Goal: Task Accomplishment & Management: Use online tool/utility

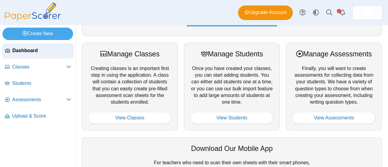
scroll to position [67, 0]
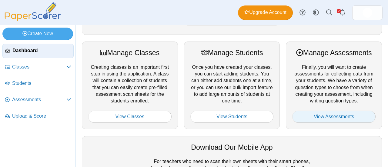
click at [314, 119] on link "View Assessments" at bounding box center [334, 117] width 83 height 12
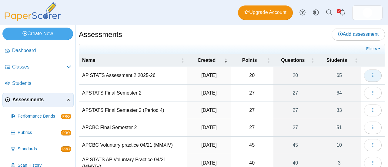
click at [371, 75] on icon "button" at bounding box center [373, 75] width 5 height 5
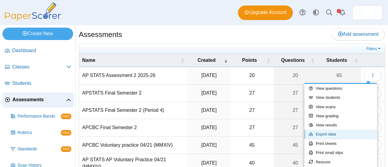
click at [324, 131] on link "Export data" at bounding box center [341, 134] width 73 height 9
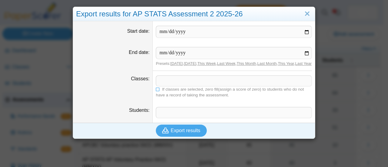
click at [308, 31] on input "Start date" at bounding box center [234, 32] width 156 height 12
click at [304, 32] on input "Start date" at bounding box center [234, 32] width 156 height 12
type input "**********"
click at [305, 52] on input "End date" at bounding box center [234, 53] width 156 height 12
type input "**********"
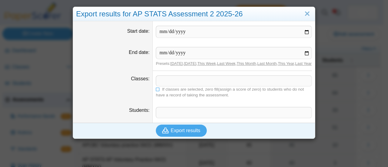
click at [185, 83] on span at bounding box center [234, 81] width 156 height 10
click at [184, 94] on span "If classes are selected, zero fill(assign a score of zero) to students who do n…" at bounding box center [230, 92] width 148 height 10
click at [156, 91] on icon at bounding box center [158, 89] width 4 height 4
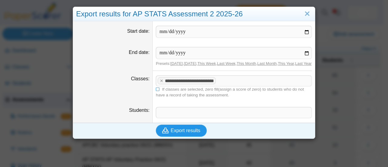
click at [172, 133] on span "Export results" at bounding box center [186, 130] width 30 height 5
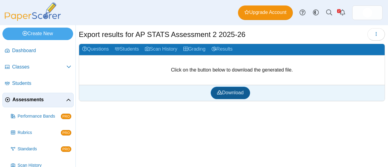
click at [233, 90] on span "Download" at bounding box center [230, 92] width 26 height 5
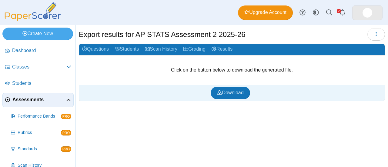
click at [367, 11] on img at bounding box center [368, 13] width 10 height 10
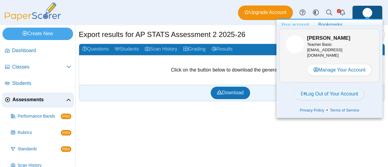
click at [323, 93] on link "Log Out of Your Account" at bounding box center [330, 94] width 70 height 12
